Goal: Communication & Community: Ask a question

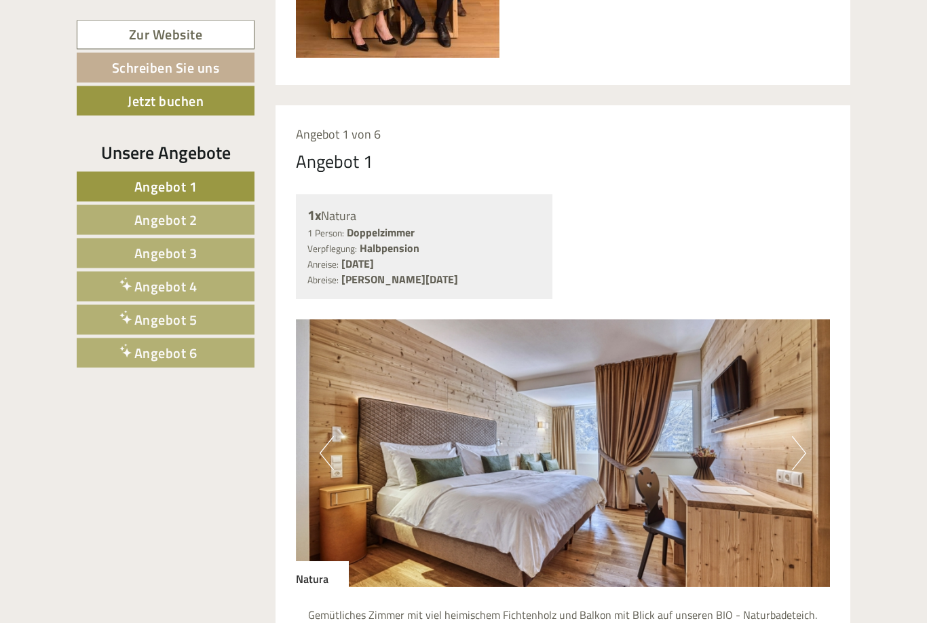
scroll to position [931, 0]
click at [204, 38] on link "Zur Website" at bounding box center [166, 34] width 178 height 29
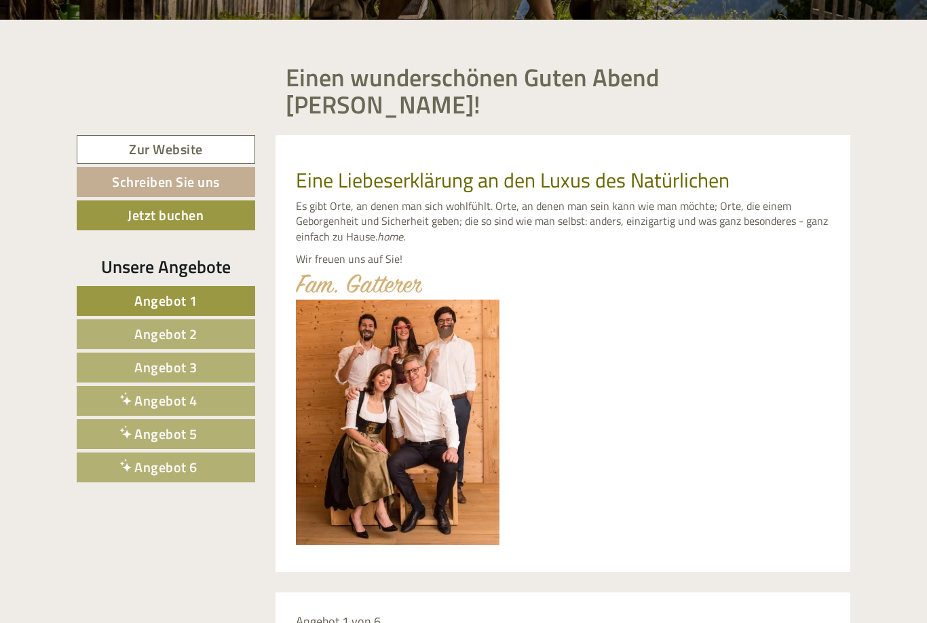
scroll to position [435, 0]
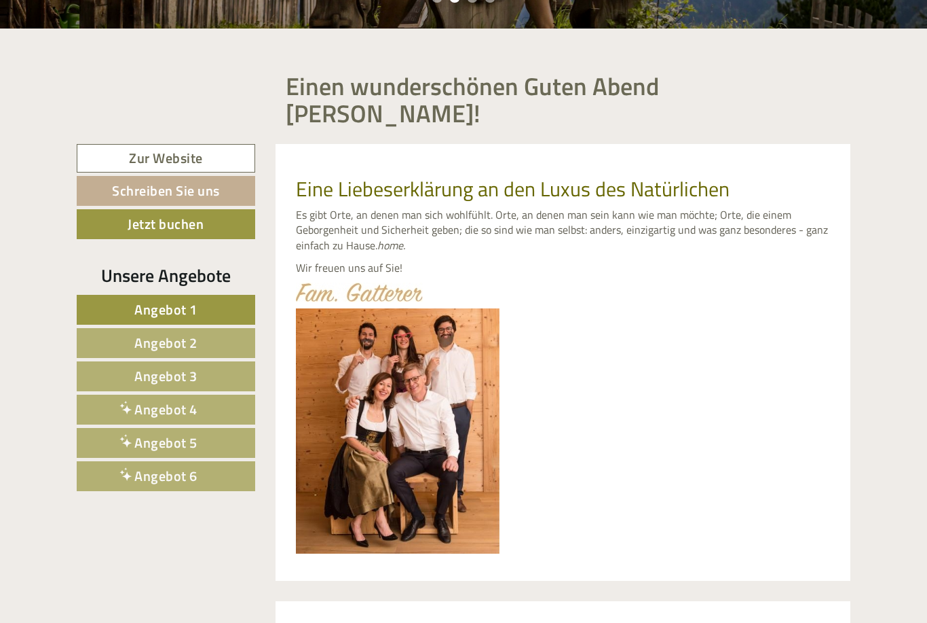
click at [202, 176] on link "Schreiben Sie uns" at bounding box center [166, 191] width 179 height 30
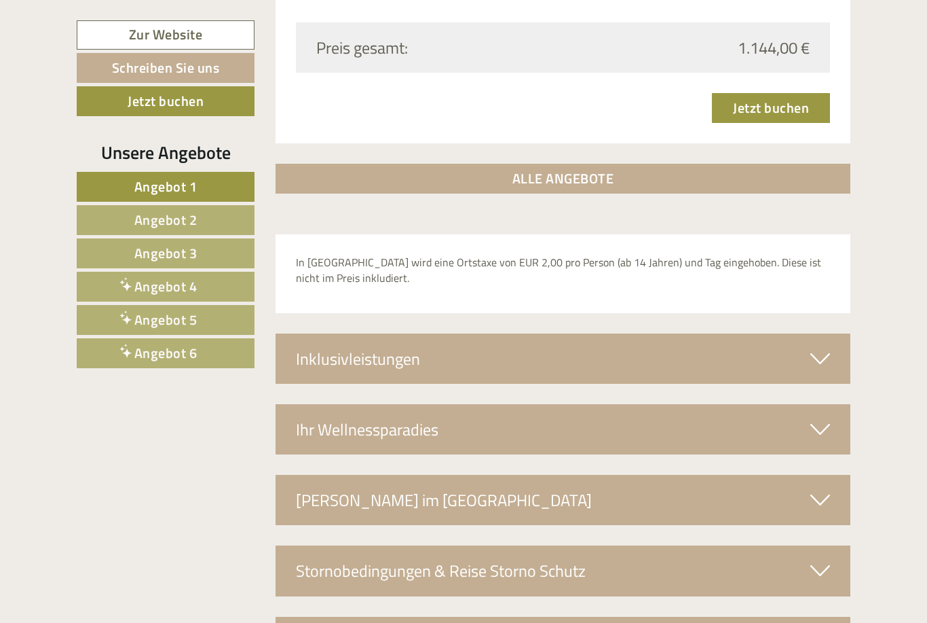
scroll to position [4431, 0]
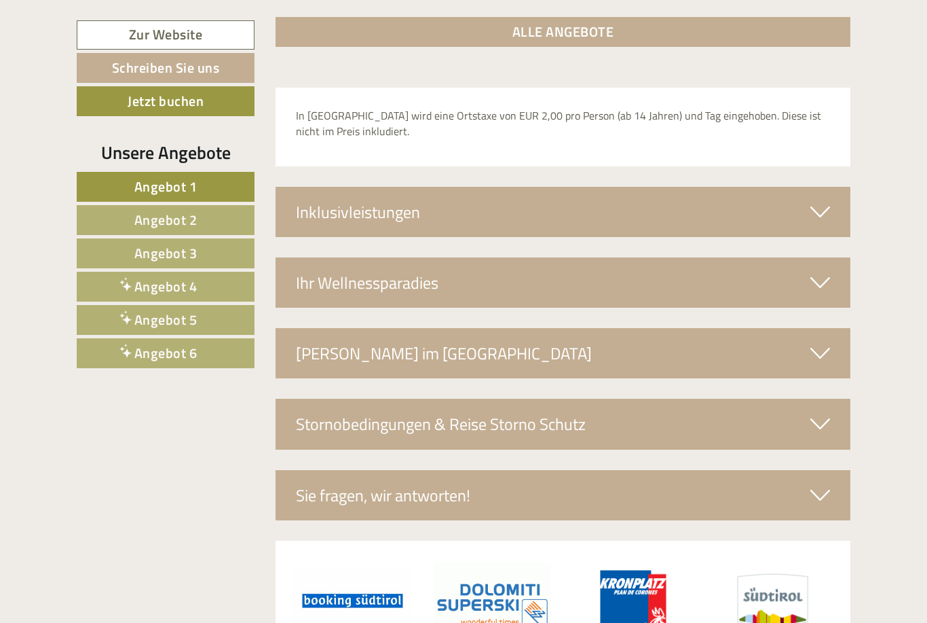
click at [208, 69] on link "Schreiben Sie uns" at bounding box center [166, 68] width 178 height 30
click at [816, 483] on icon at bounding box center [821, 494] width 20 height 23
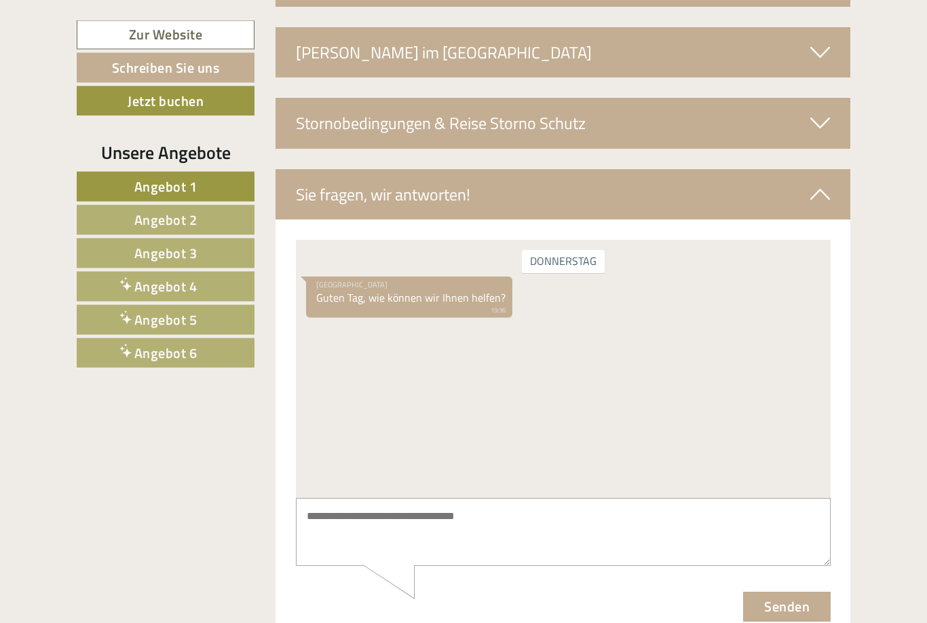
scroll to position [4736, 0]
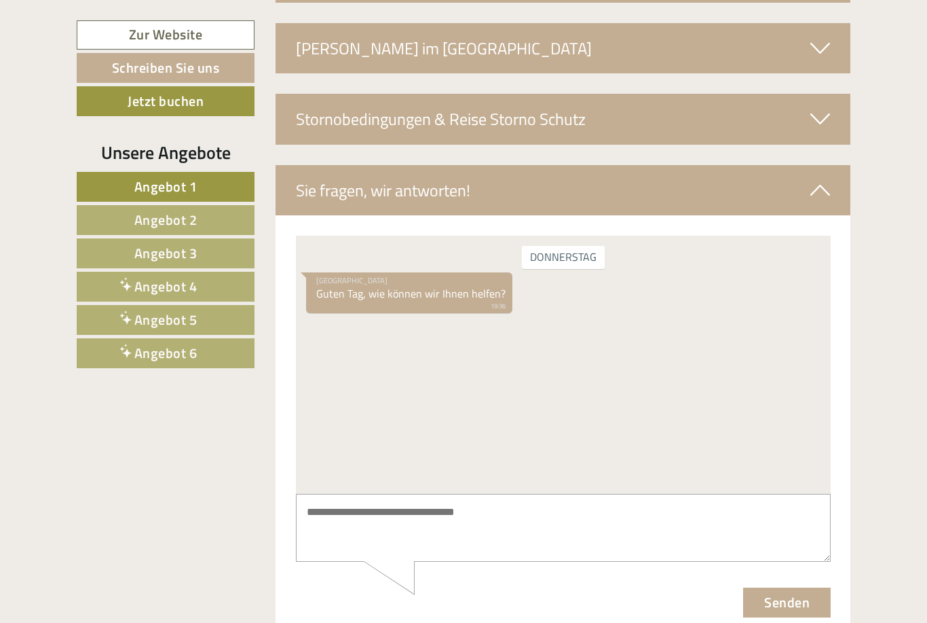
click at [659, 526] on textarea at bounding box center [562, 527] width 535 height 69
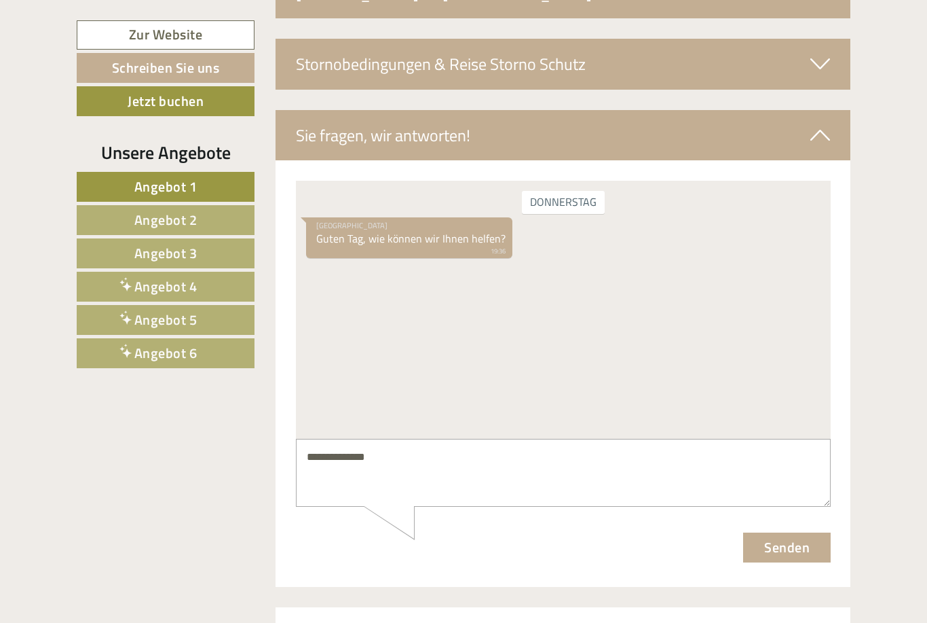
scroll to position [4797, 0]
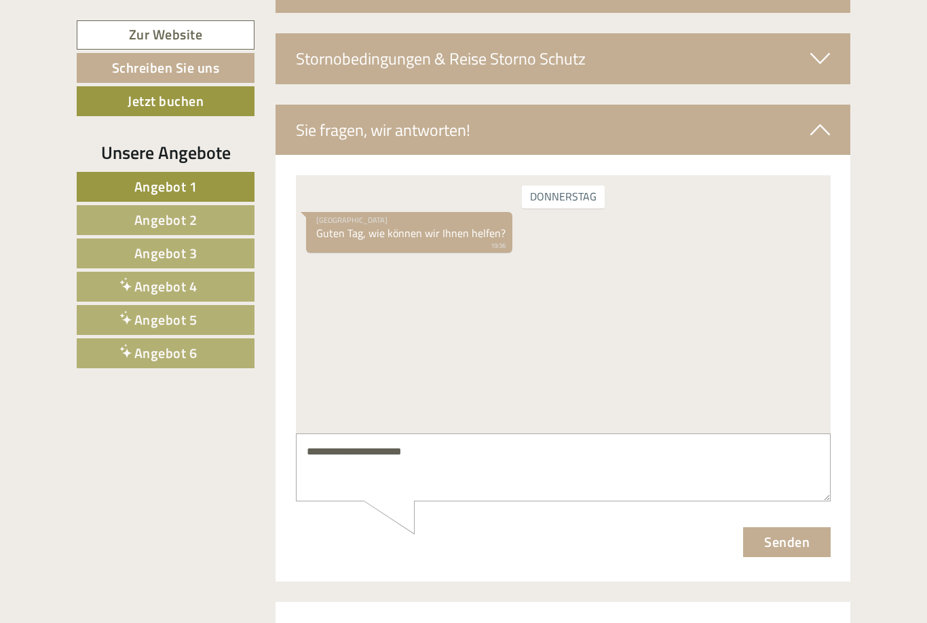
click at [322, 472] on textarea "**********" at bounding box center [562, 466] width 535 height 69
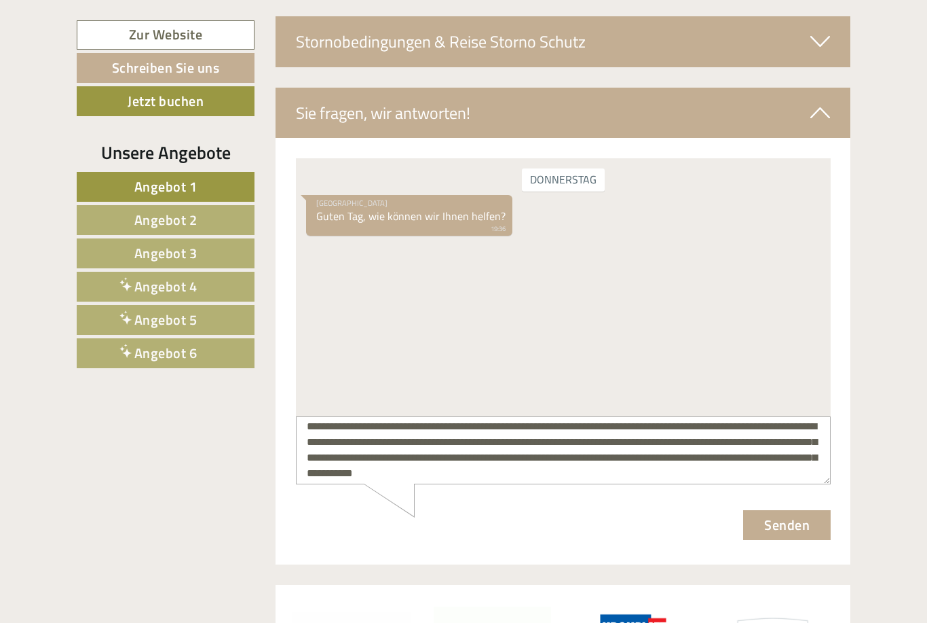
scroll to position [34, 0]
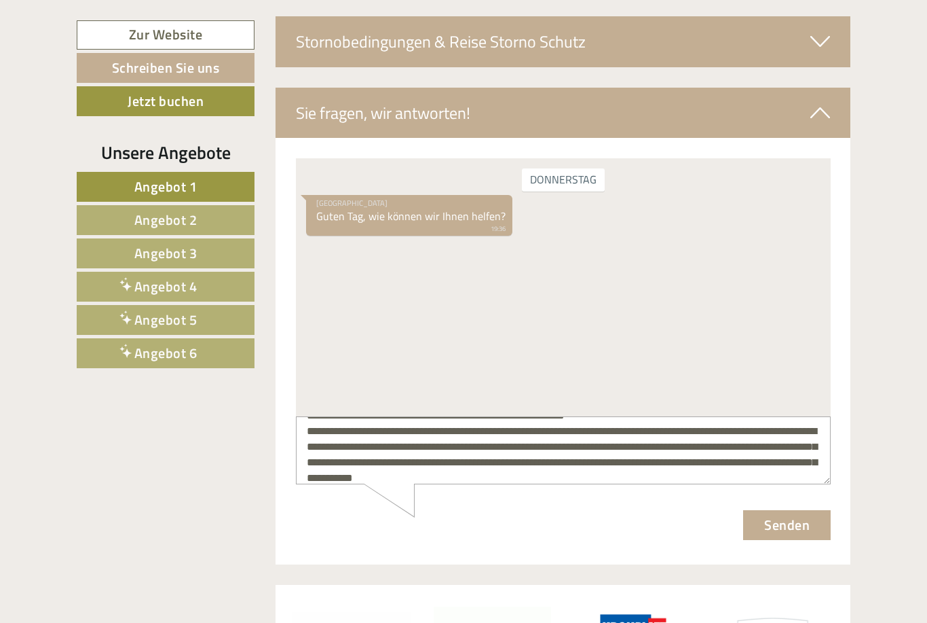
click at [524, 445] on textarea "**********" at bounding box center [562, 450] width 535 height 69
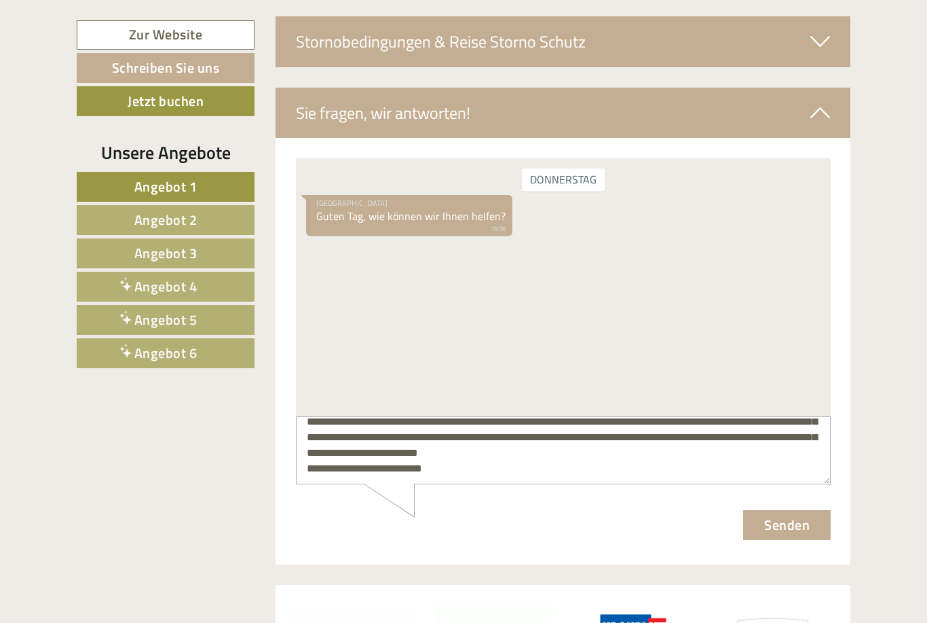
scroll to position [58, 0]
click at [344, 455] on textarea "**********" at bounding box center [562, 450] width 535 height 69
click at [785, 438] on textarea "**********" at bounding box center [562, 450] width 535 height 69
click at [750, 428] on textarea "**********" at bounding box center [562, 450] width 535 height 69
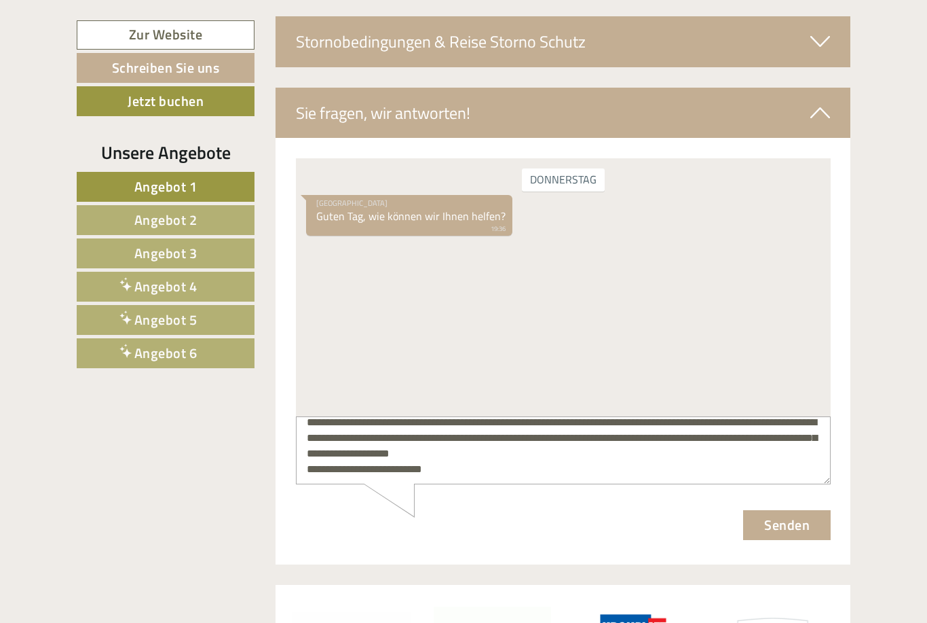
click at [510, 466] on textarea "**********" at bounding box center [562, 450] width 535 height 69
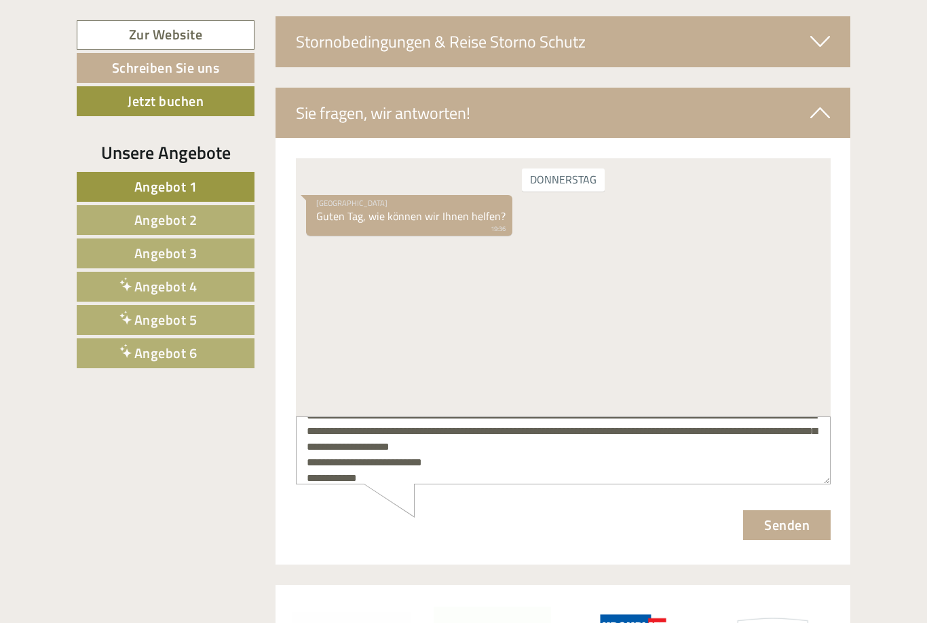
type textarea "**********"
click at [792, 527] on button "Senden" at bounding box center [787, 524] width 88 height 30
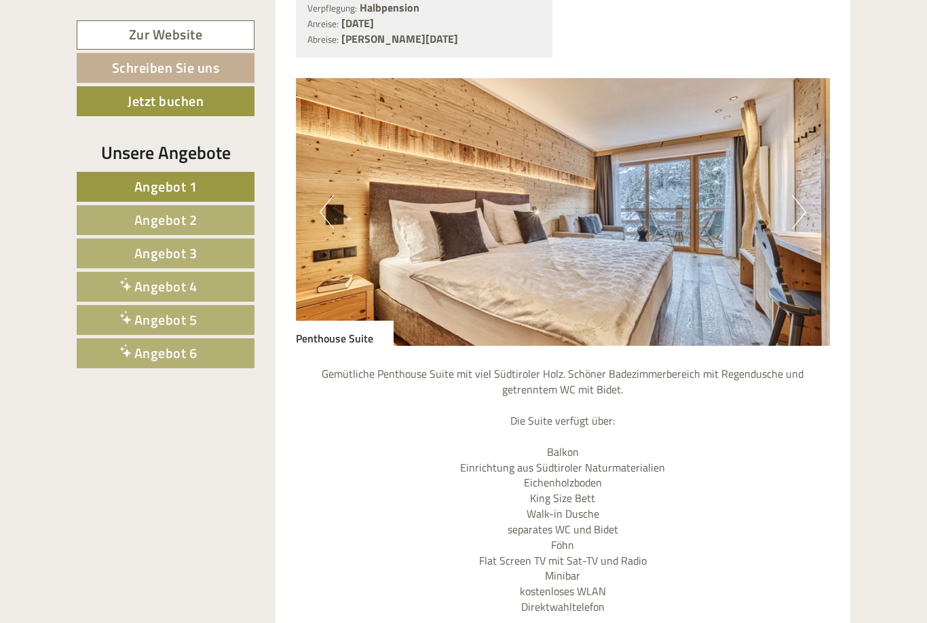
scroll to position [3430, 0]
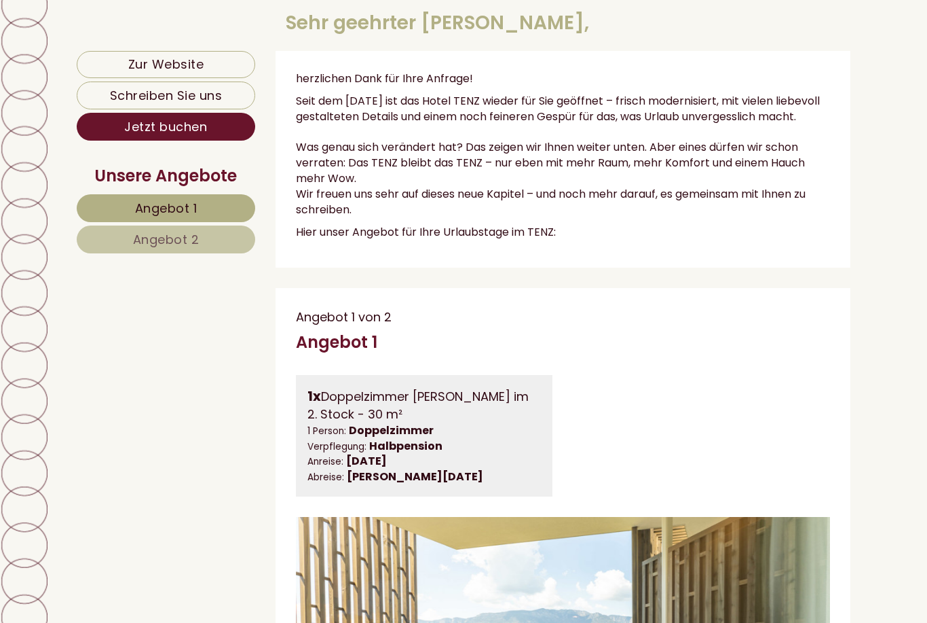
scroll to position [495, 0]
click at [130, 69] on link "Zur Website" at bounding box center [166, 64] width 179 height 27
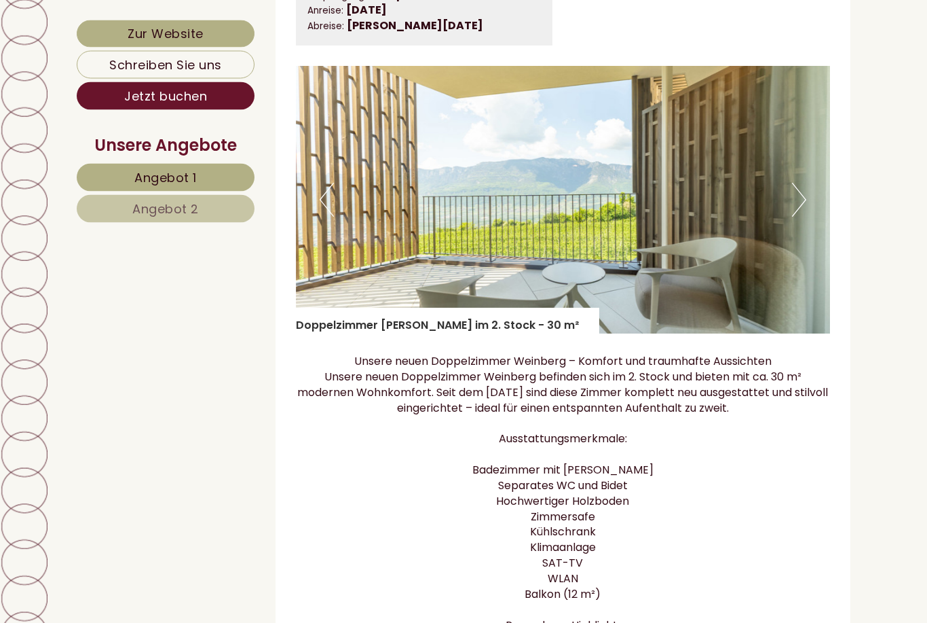
scroll to position [946, 0]
click at [792, 201] on button "Next" at bounding box center [799, 200] width 14 height 34
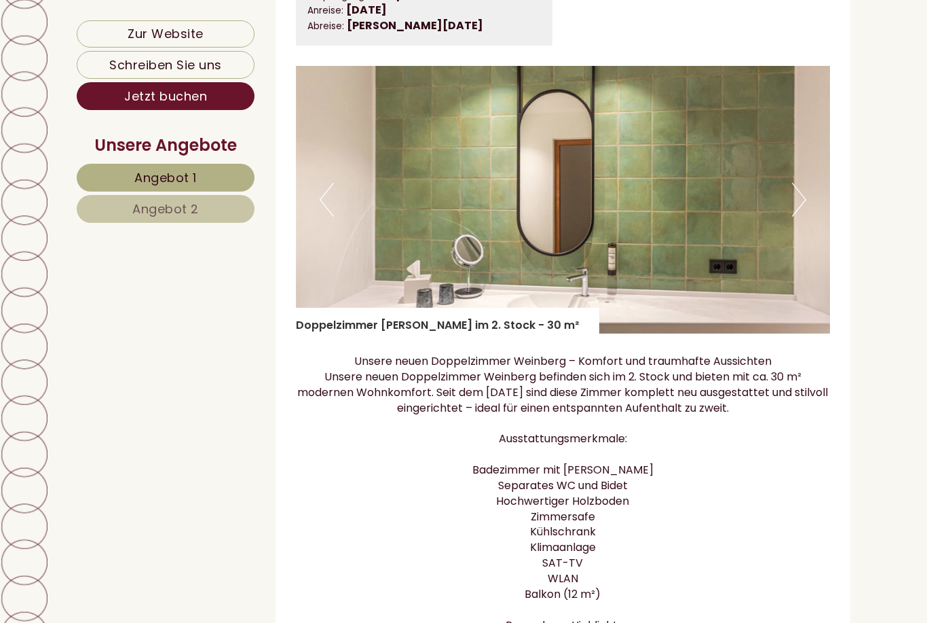
click at [807, 208] on img at bounding box center [563, 199] width 535 height 267
click at [815, 211] on img at bounding box center [563, 199] width 535 height 267
click at [794, 201] on button "Next" at bounding box center [799, 200] width 14 height 34
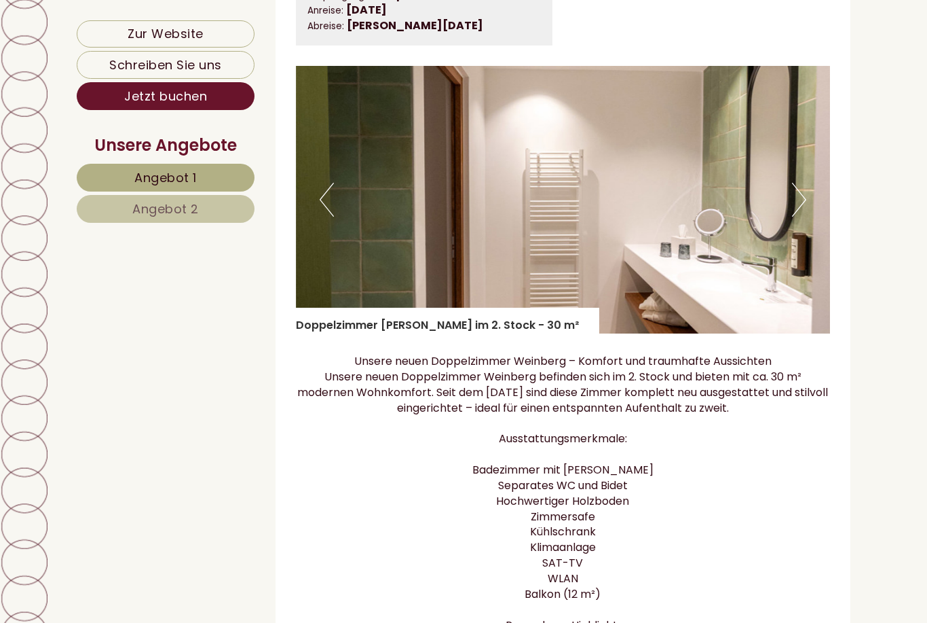
click at [812, 204] on img at bounding box center [563, 199] width 535 height 267
click at [813, 197] on img at bounding box center [563, 199] width 535 height 267
click at [807, 204] on img at bounding box center [563, 199] width 535 height 267
click at [798, 207] on button "Next" at bounding box center [799, 200] width 14 height 34
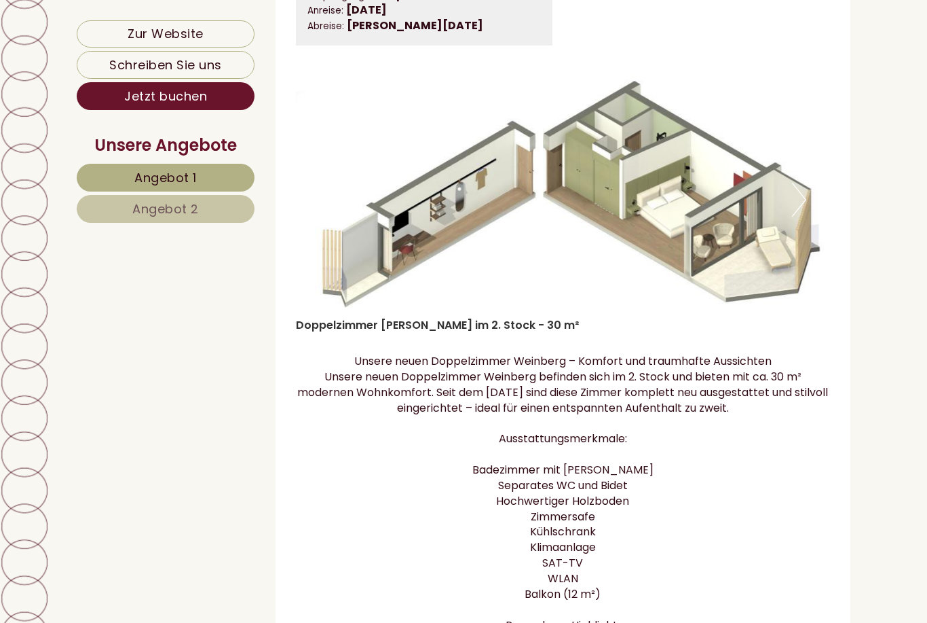
click at [800, 210] on button "Next" at bounding box center [799, 200] width 14 height 34
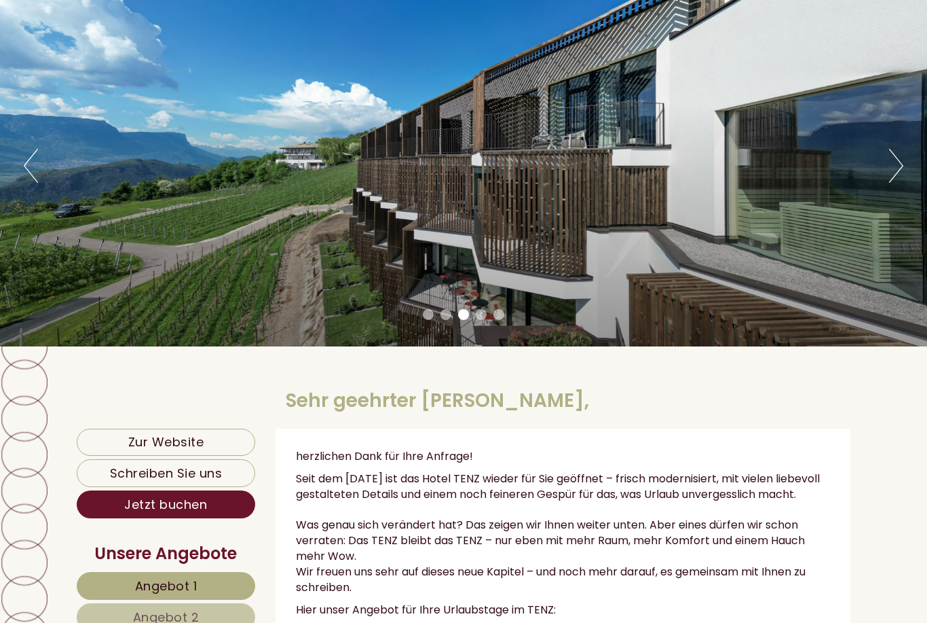
scroll to position [106, 0]
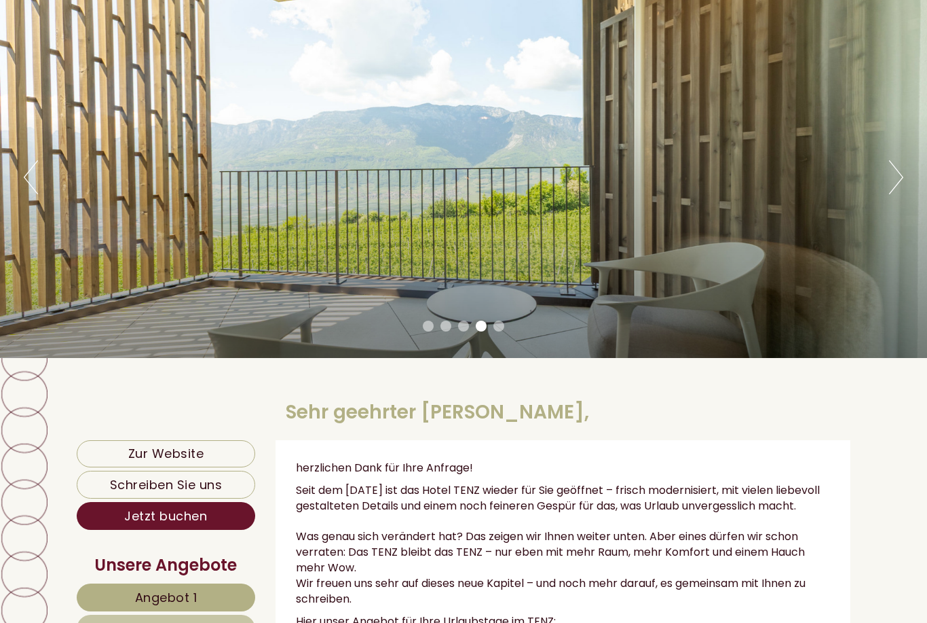
click at [894, 170] on button "Next" at bounding box center [896, 177] width 14 height 34
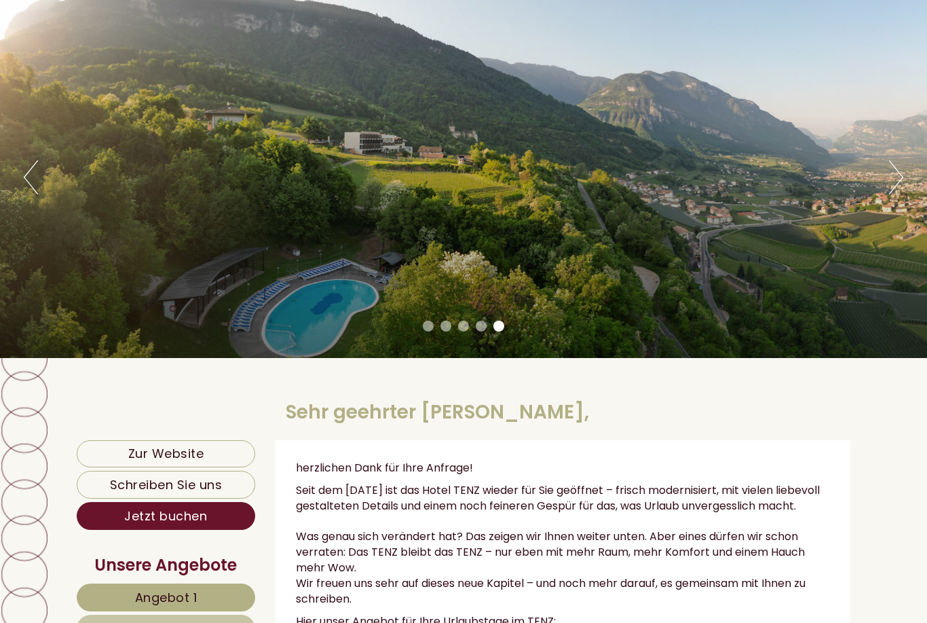
click at [889, 172] on button "Next" at bounding box center [896, 177] width 14 height 34
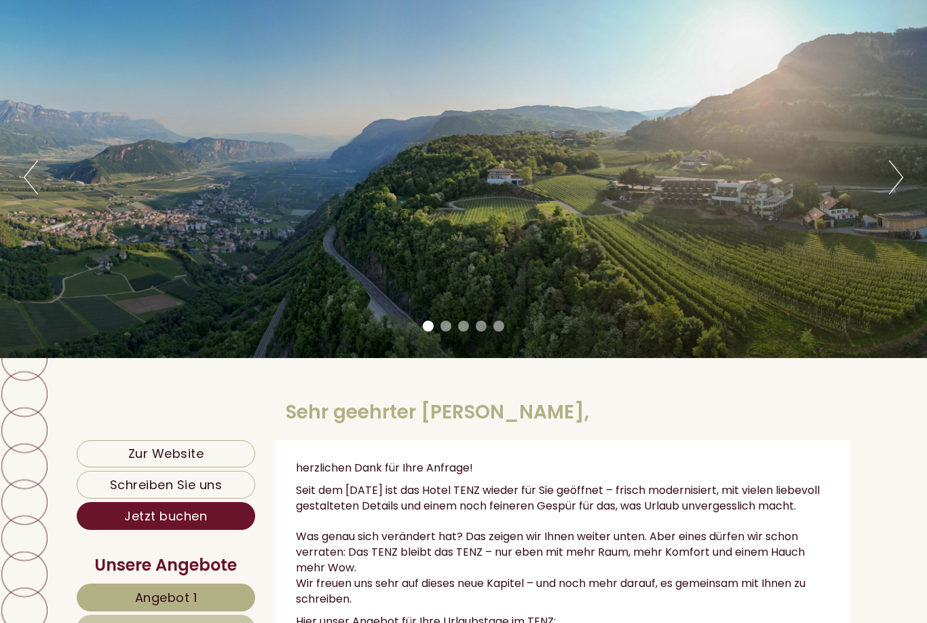
click at [25, 169] on button "Previous" at bounding box center [31, 177] width 14 height 34
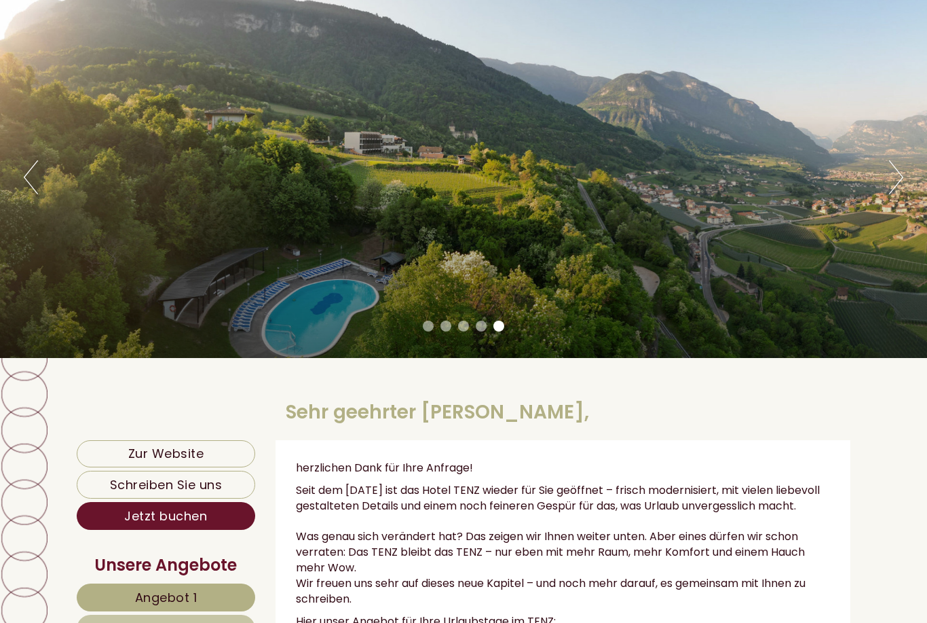
click at [891, 174] on button "Next" at bounding box center [896, 177] width 14 height 34
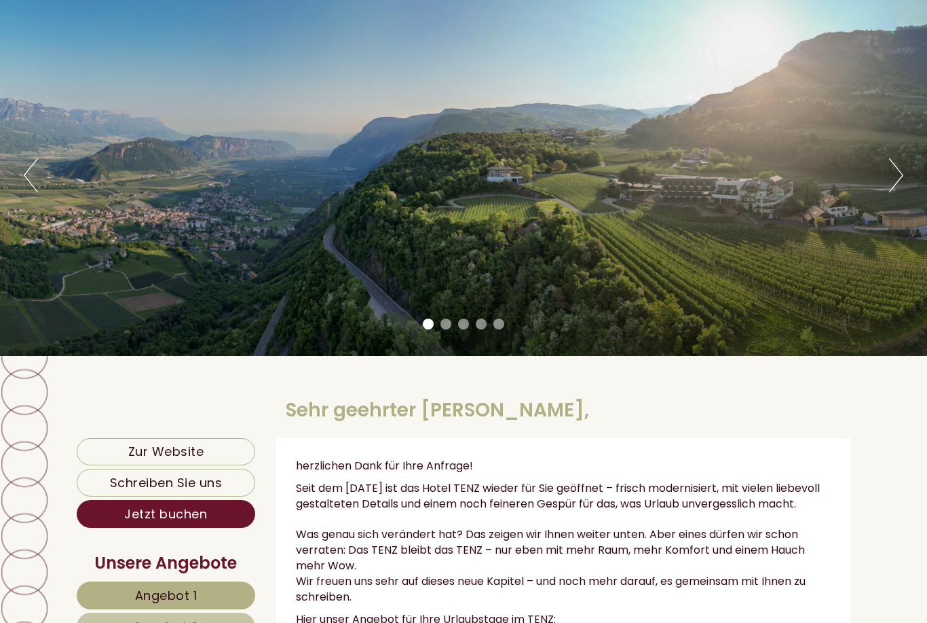
scroll to position [108, 0]
click at [748, 228] on div "Previous Next 1 2 3 4 5" at bounding box center [463, 175] width 927 height 362
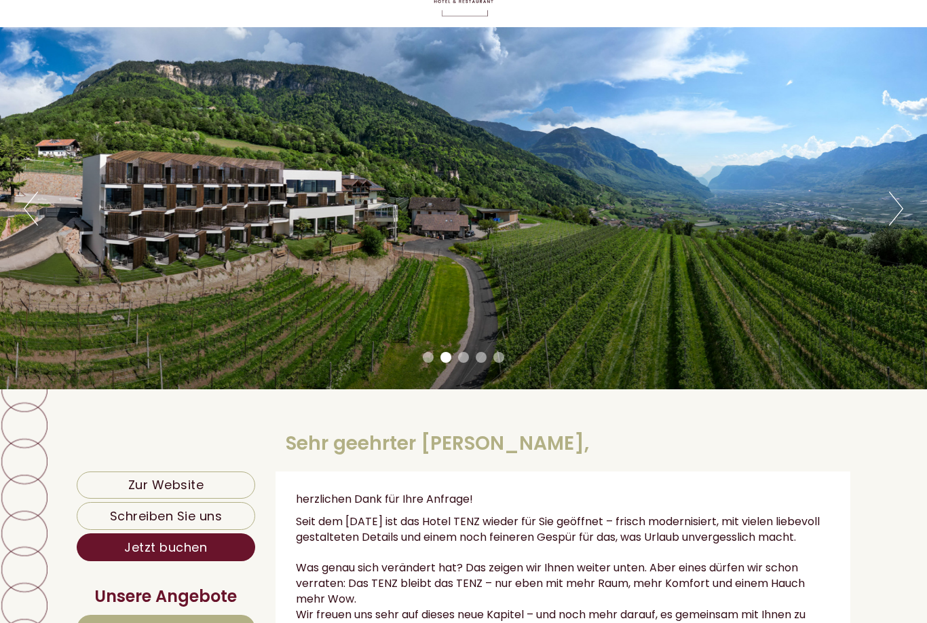
scroll to position [74, 0]
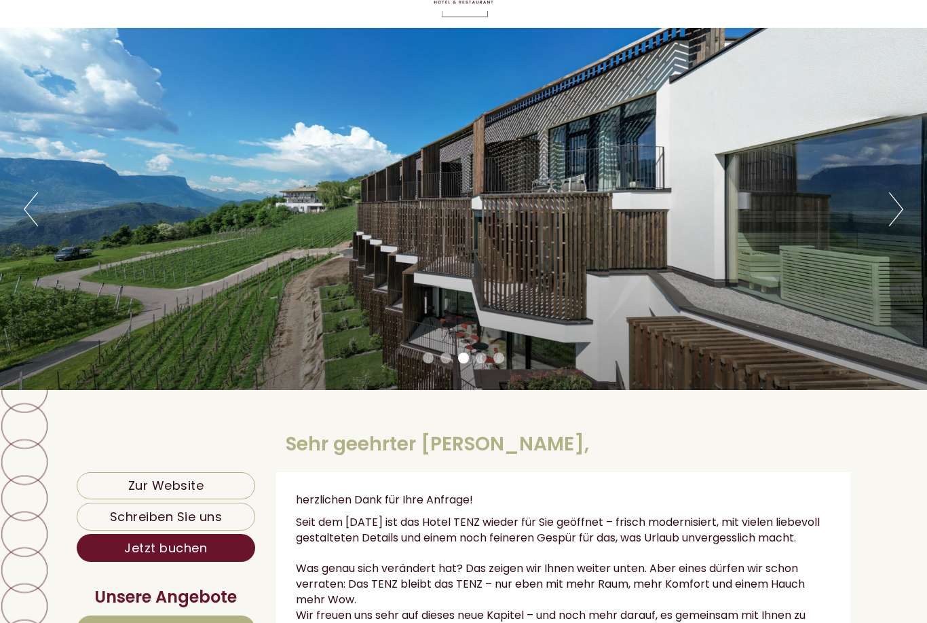
click at [898, 207] on button "Next" at bounding box center [896, 209] width 14 height 34
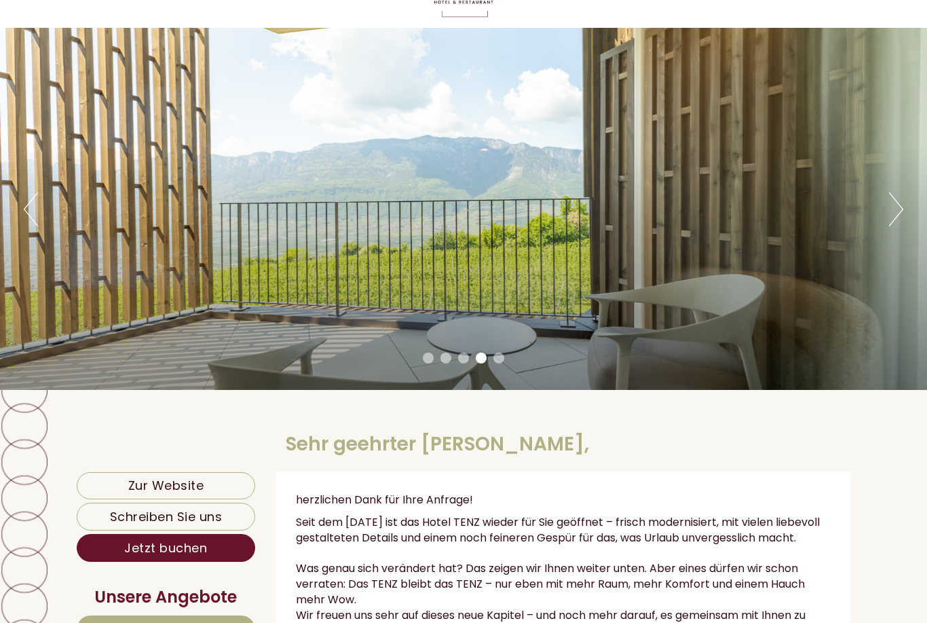
click at [891, 205] on button "Next" at bounding box center [896, 209] width 14 height 34
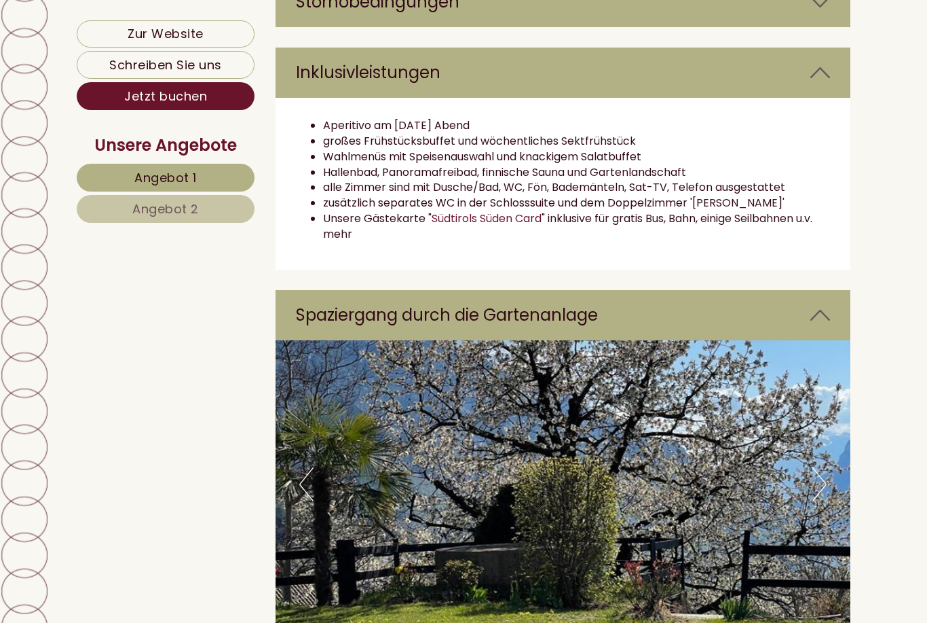
click at [186, 74] on link "Schreiben Sie uns" at bounding box center [166, 65] width 178 height 28
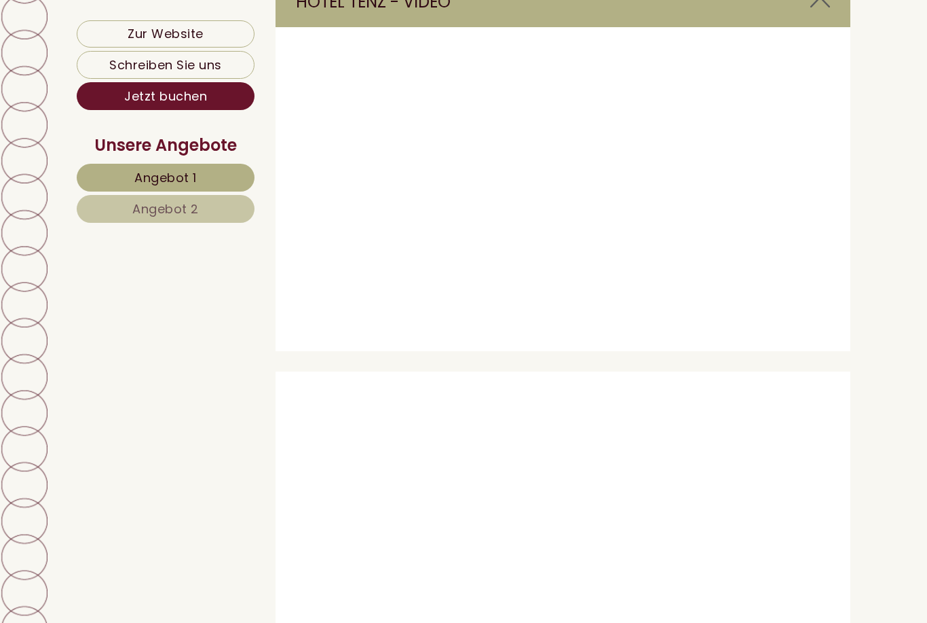
scroll to position [8954, 0]
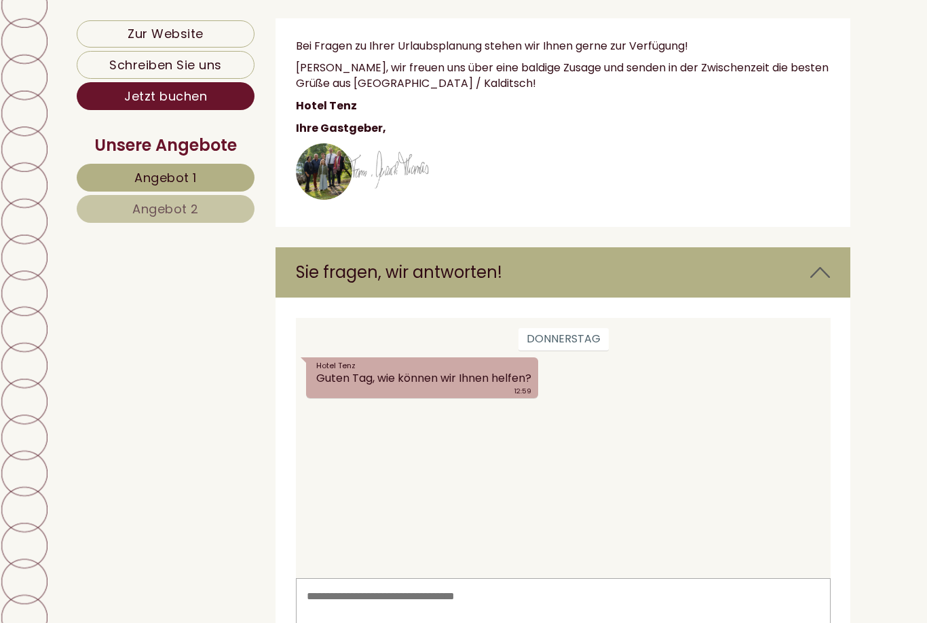
click at [410, 598] on textarea at bounding box center [562, 611] width 535 height 69
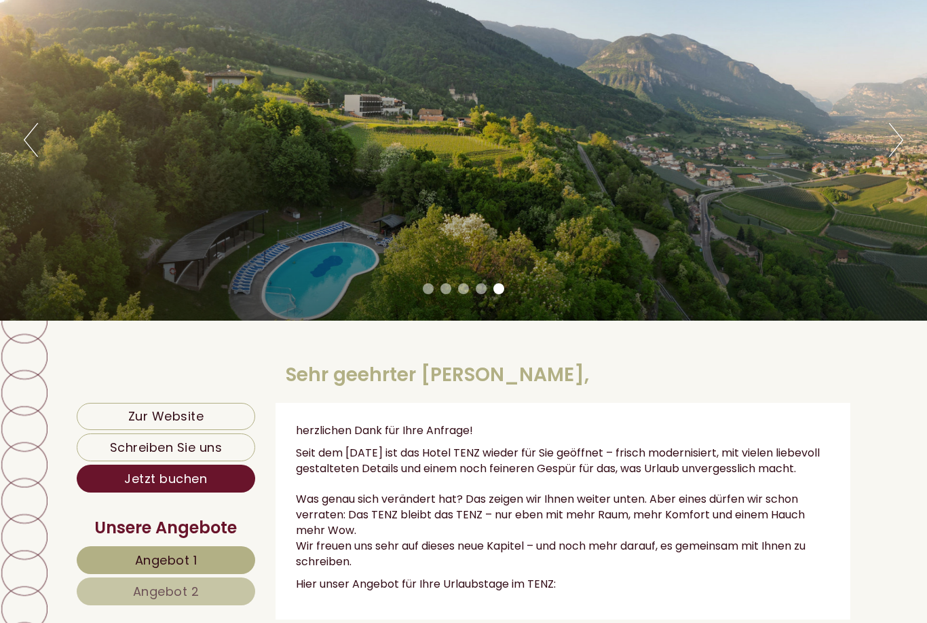
scroll to position [0, 0]
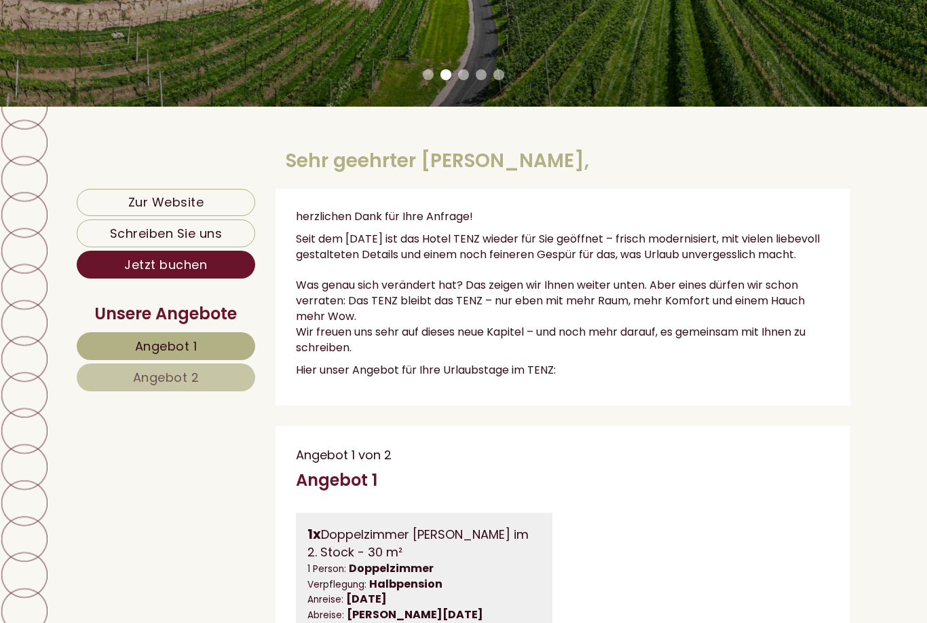
click at [229, 234] on link "Schreiben Sie uns" at bounding box center [166, 233] width 179 height 28
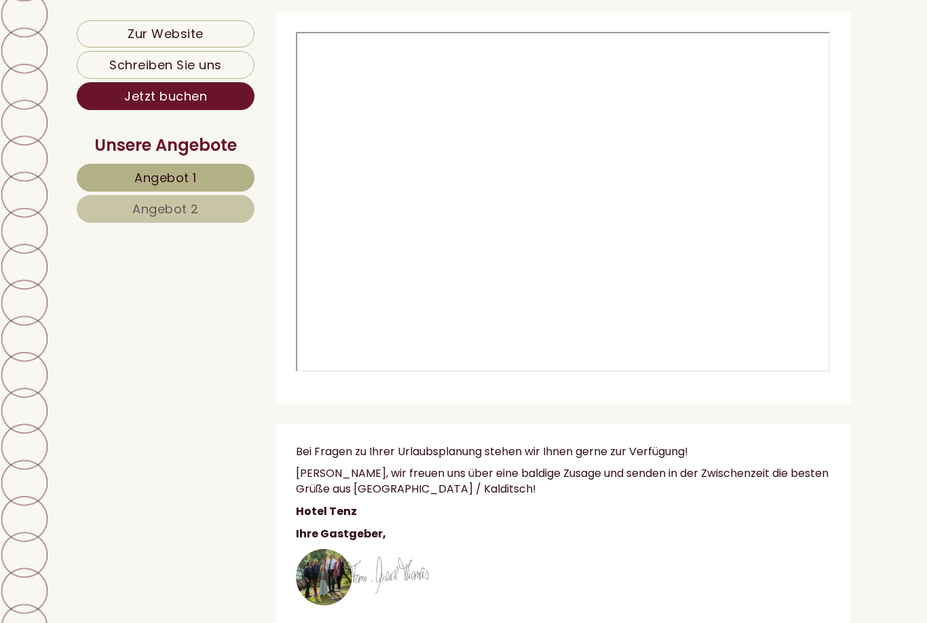
scroll to position [8995, 0]
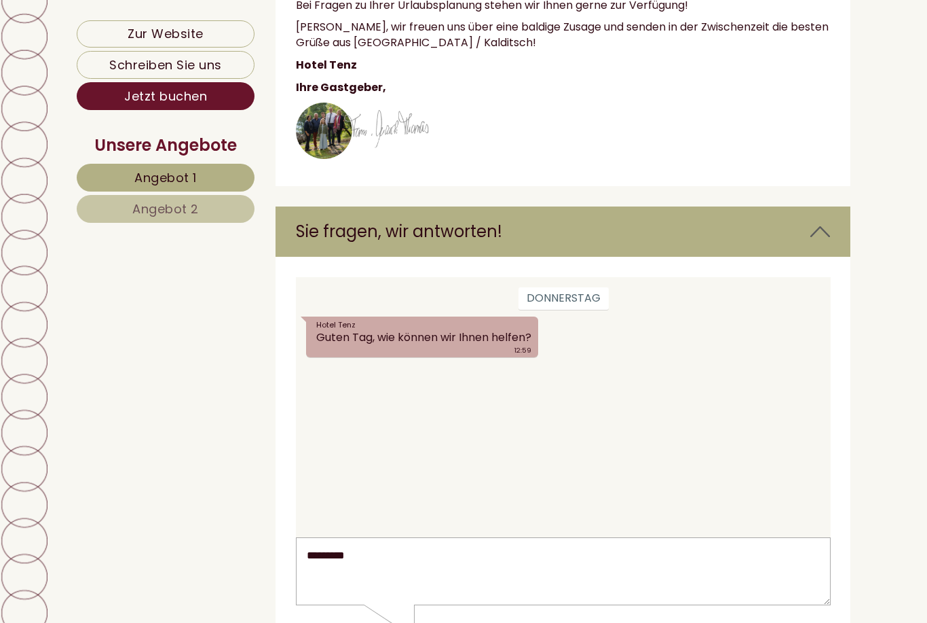
click at [414, 562] on textarea "*********" at bounding box center [562, 570] width 535 height 69
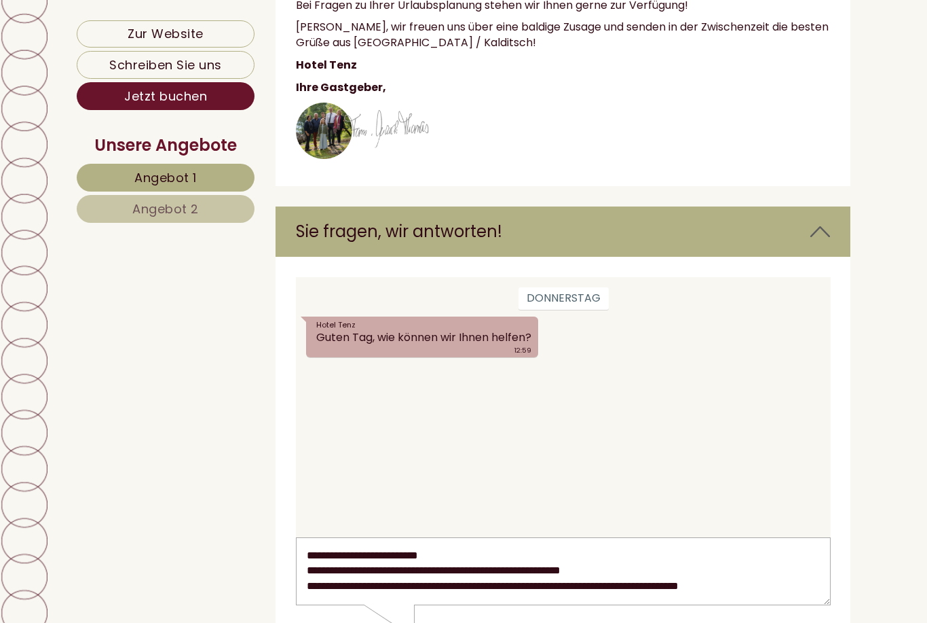
scroll to position [3, 0]
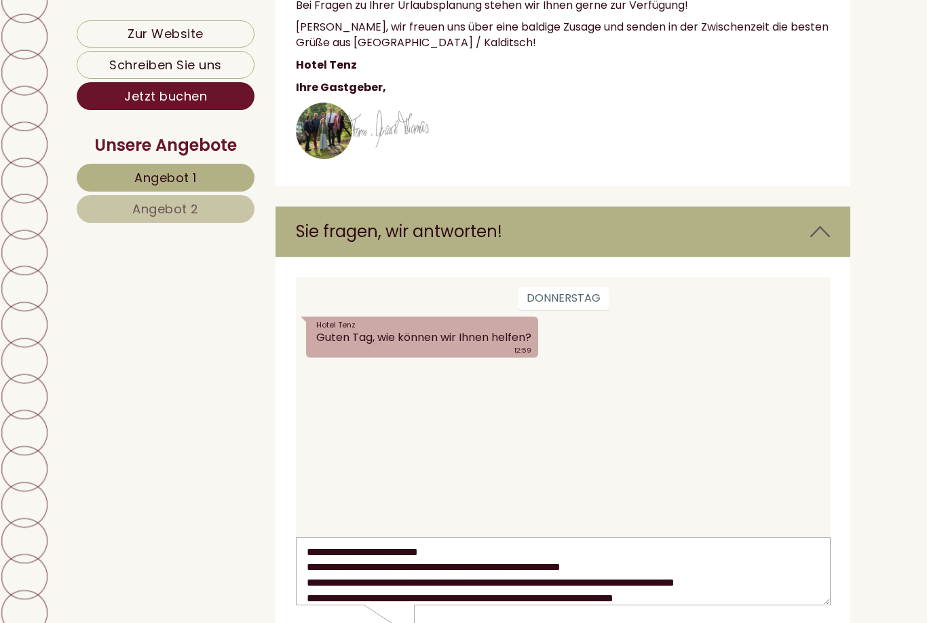
click at [570, 589] on textarea "**********" at bounding box center [562, 570] width 535 height 69
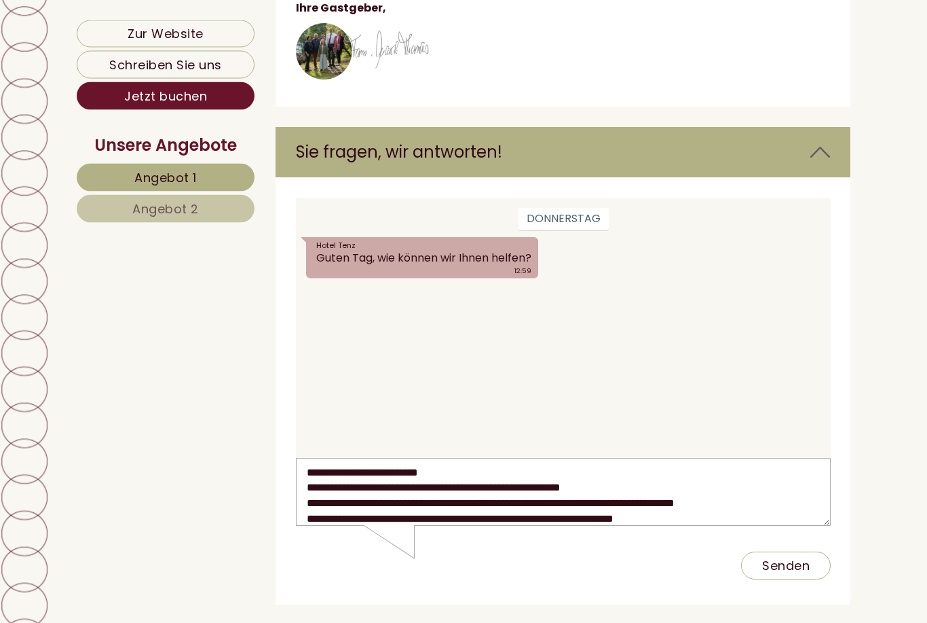
scroll to position [9073, 0]
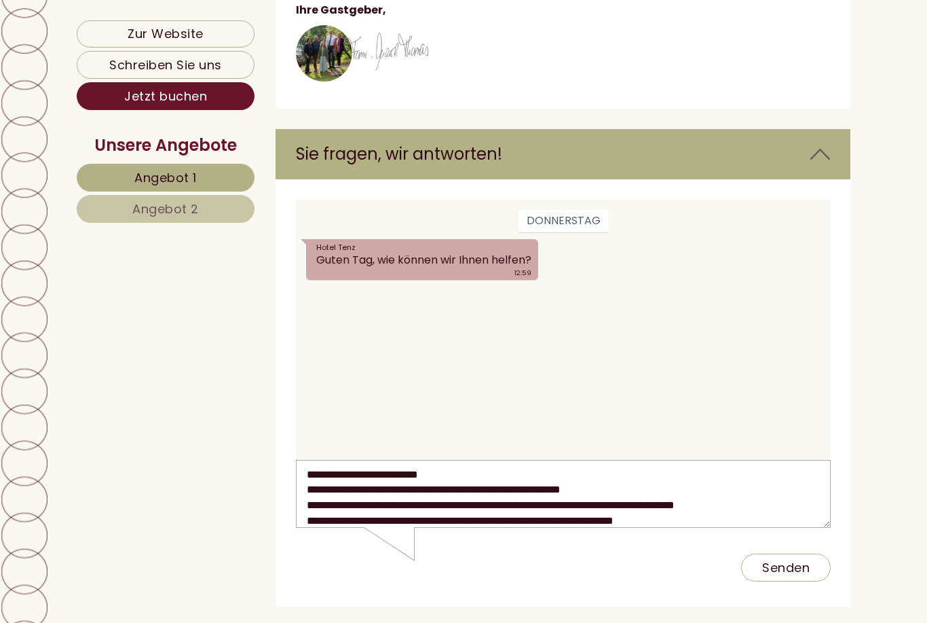
click at [724, 522] on textarea "**********" at bounding box center [562, 493] width 535 height 69
click at [572, 517] on textarea "**********" at bounding box center [562, 493] width 535 height 69
click at [790, 520] on textarea "**********" at bounding box center [562, 493] width 535 height 69
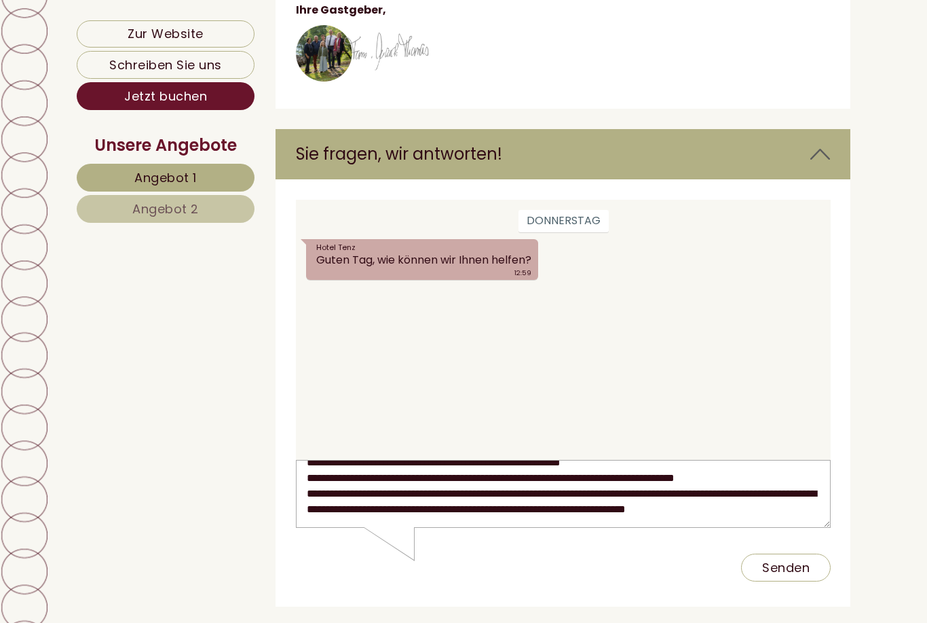
scroll to position [48, 0]
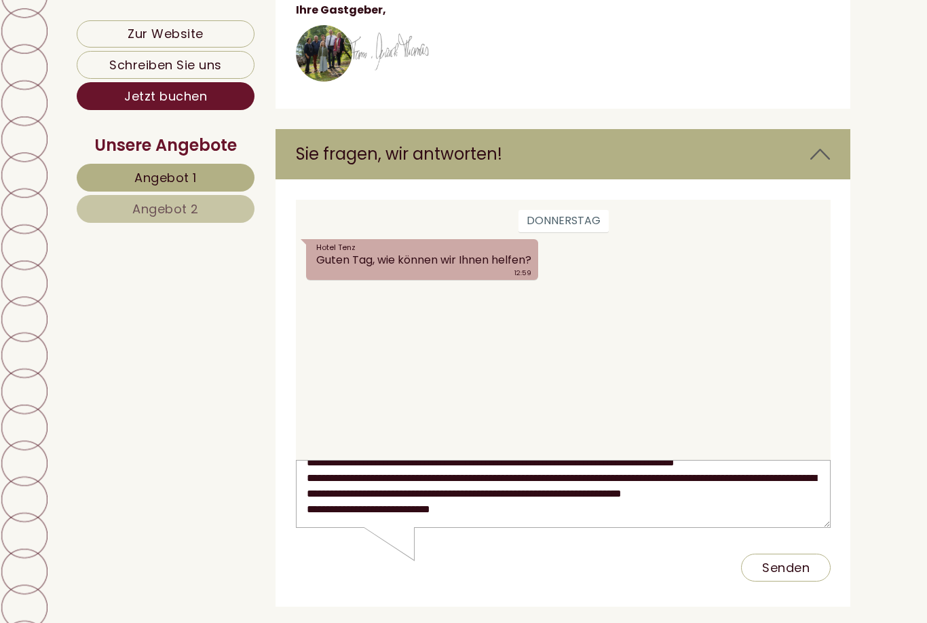
type textarea "**********"
click at [797, 575] on button "Senden" at bounding box center [786, 567] width 90 height 28
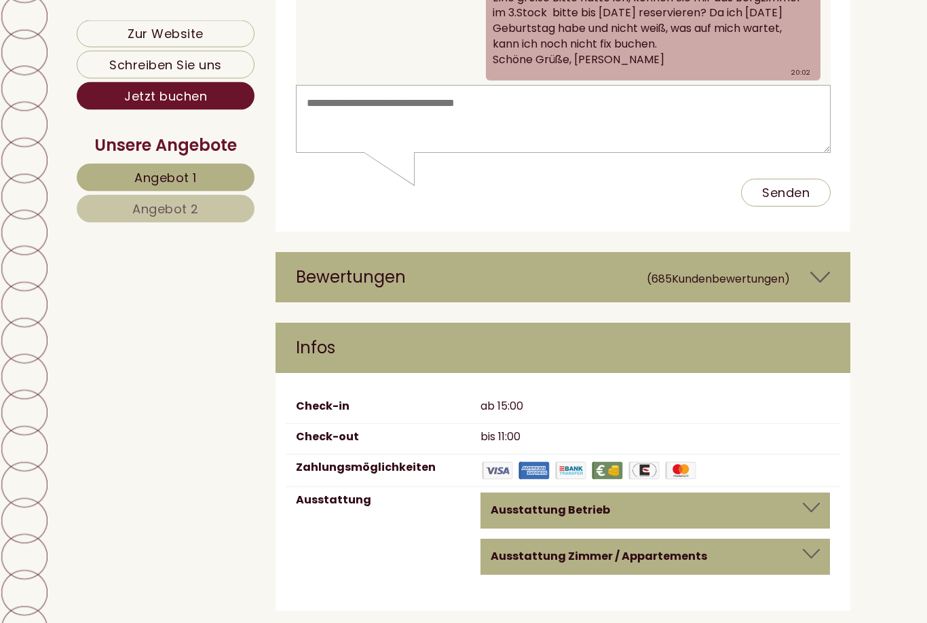
scroll to position [9447, 0]
click at [816, 502] on div "Ausstattung Betrieb" at bounding box center [655, 510] width 329 height 16
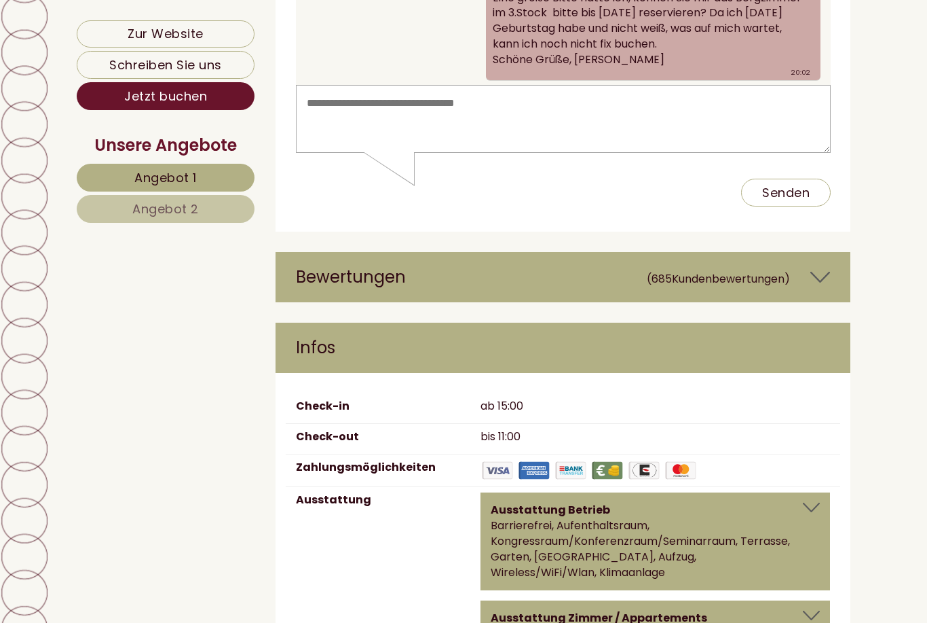
click at [810, 610] on div "Ausstattung Zimmer / Appartements" at bounding box center [655, 618] width 329 height 16
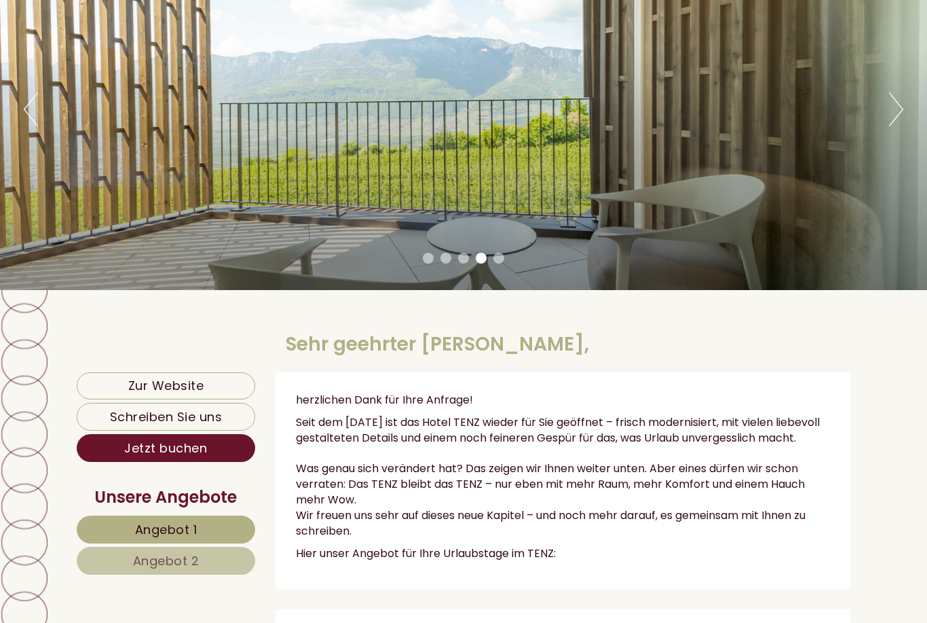
scroll to position [174, 0]
click at [112, 383] on link "Zur Website" at bounding box center [166, 385] width 179 height 27
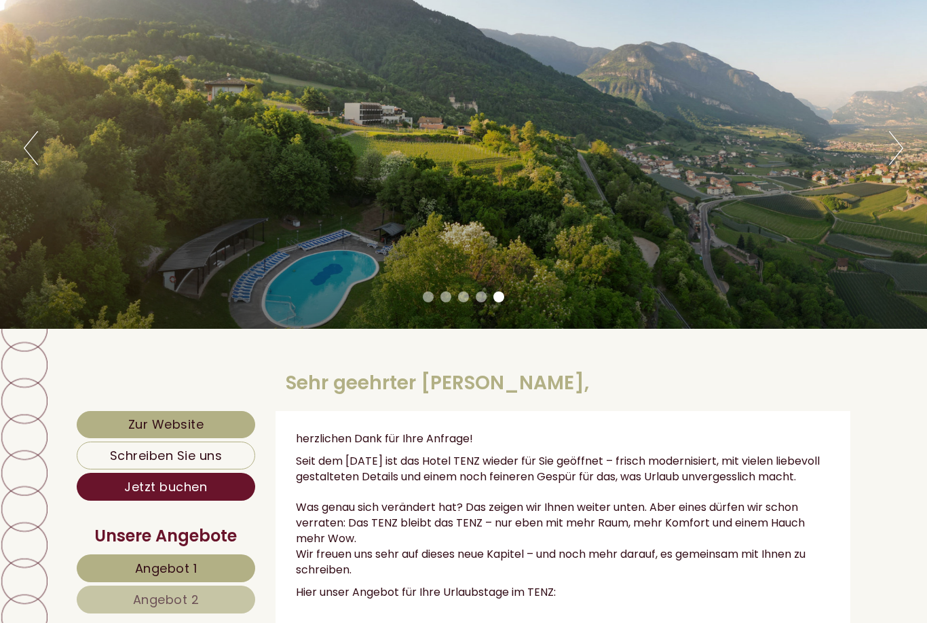
scroll to position [0, 0]
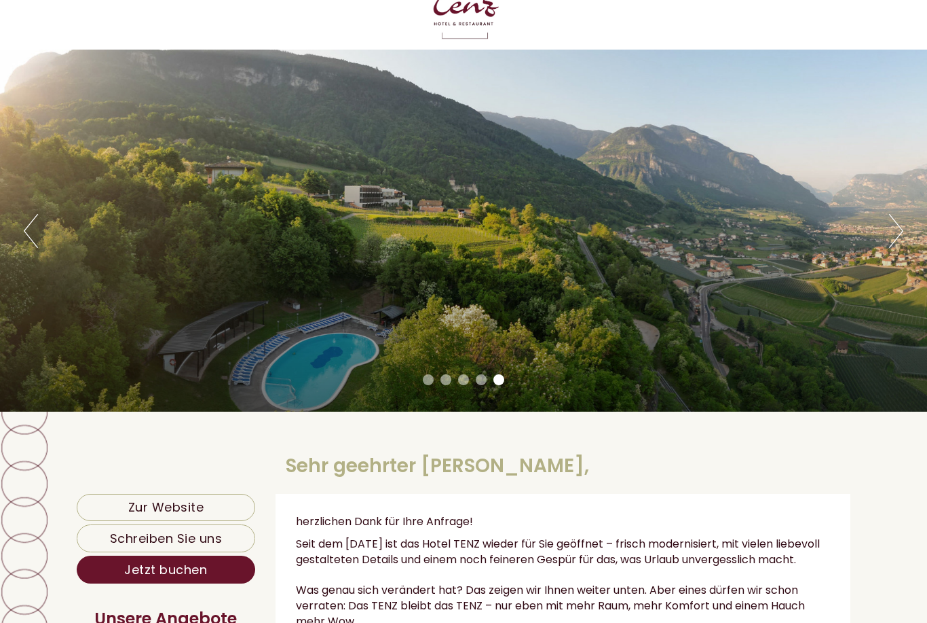
click at [427, 384] on li "1" at bounding box center [428, 380] width 11 height 11
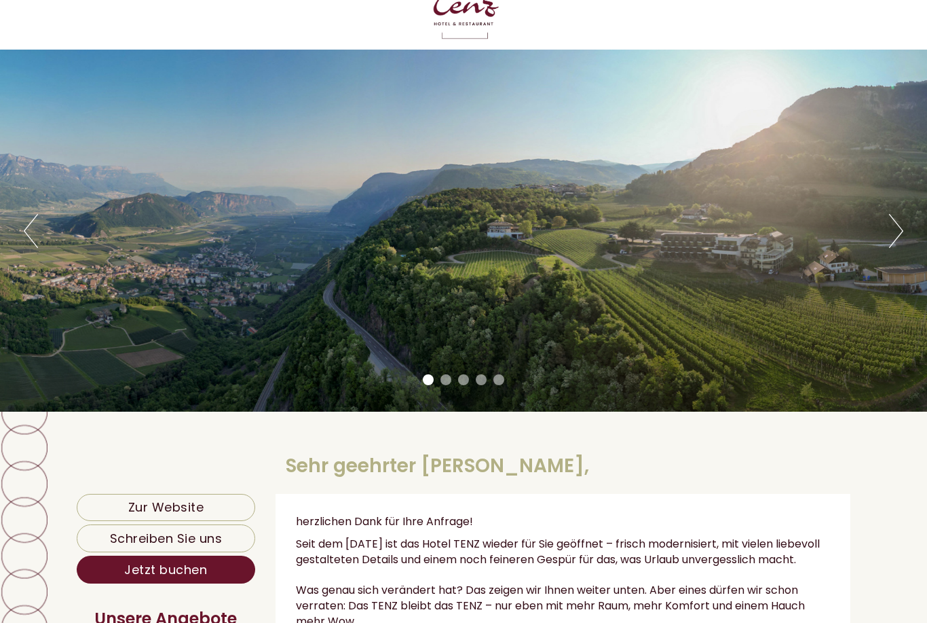
click at [441, 381] on li "2" at bounding box center [446, 379] width 11 height 11
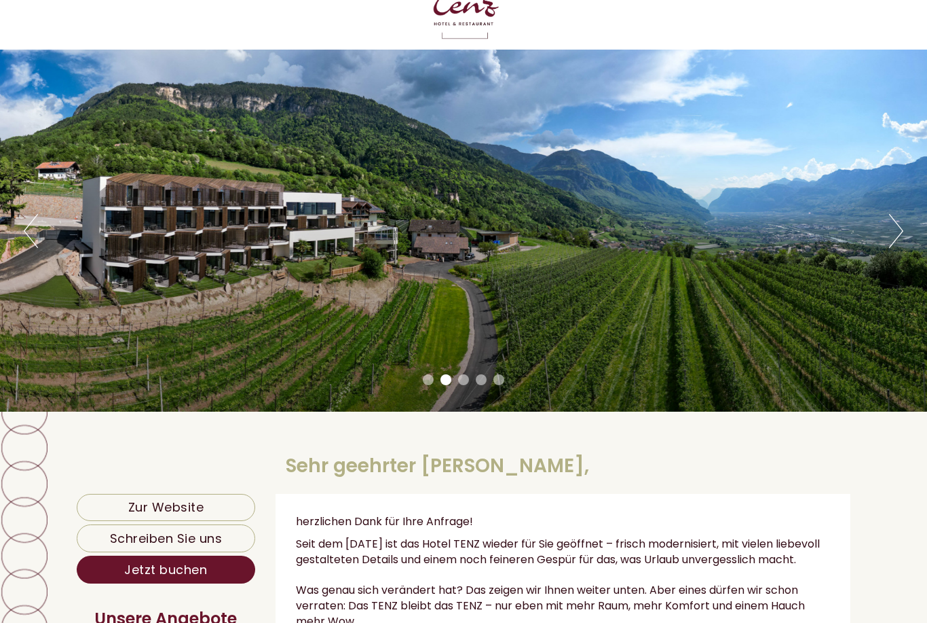
click at [459, 382] on li "3" at bounding box center [463, 379] width 11 height 11
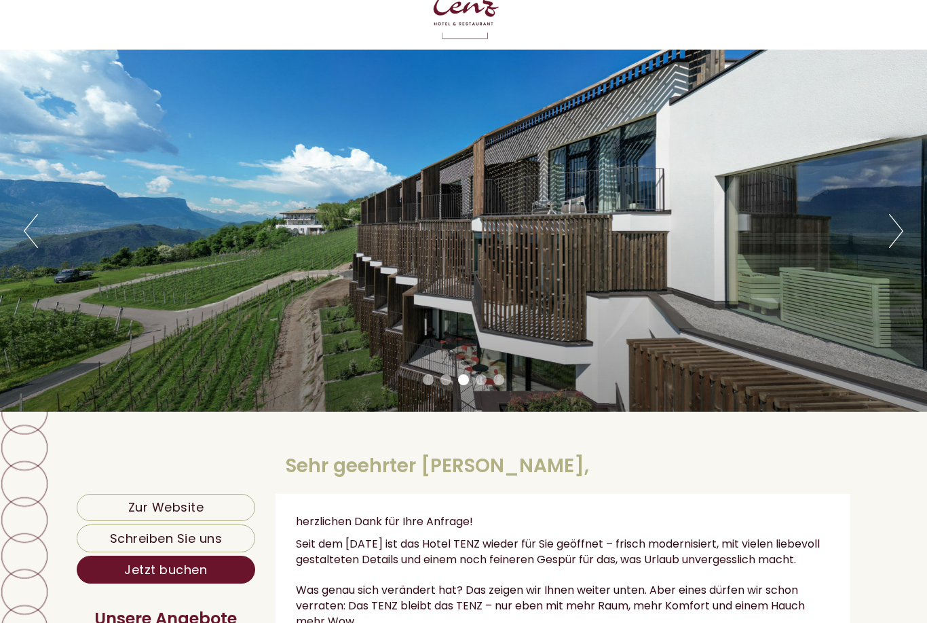
click at [432, 381] on li "1" at bounding box center [428, 379] width 11 height 11
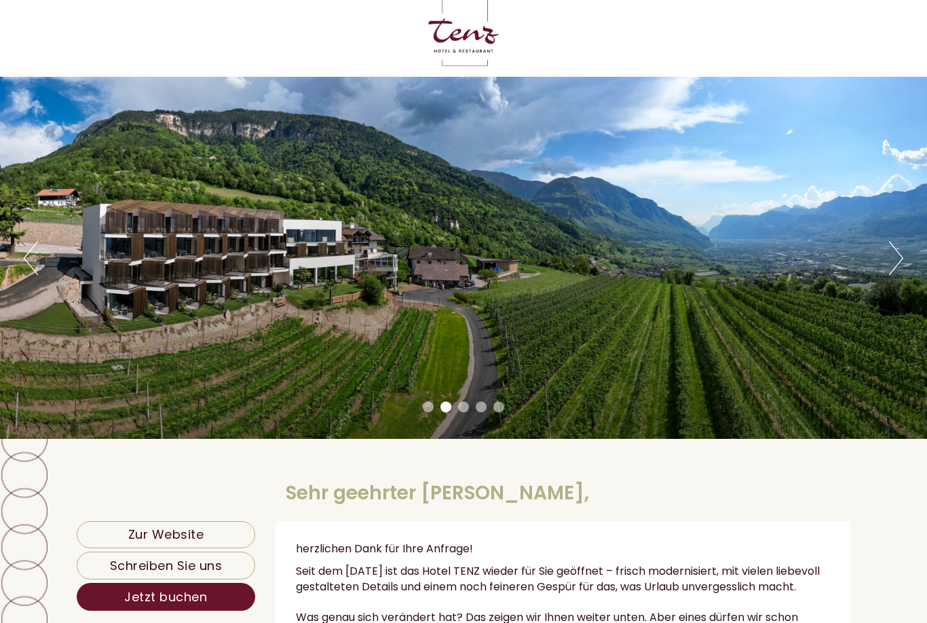
scroll to position [0, 0]
